Goal: Find specific page/section: Find specific page/section

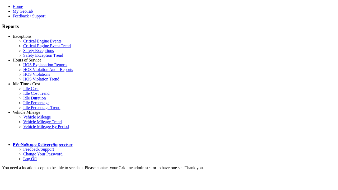
click at [30, 86] on link "Idle Time / Cost" at bounding box center [26, 84] width 27 height 4
click at [34, 101] on link "Idle Percentage" at bounding box center [36, 103] width 26 height 4
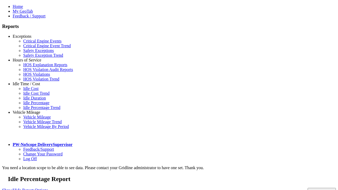
select select "**"
type input "**********"
